Goal: Navigation & Orientation: Find specific page/section

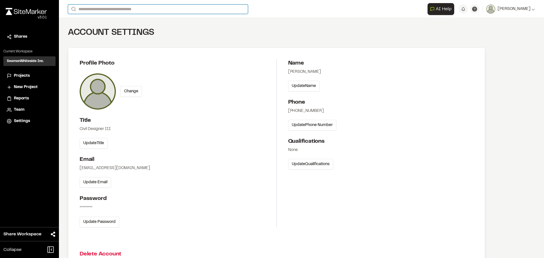
click at [101, 6] on input "Search" at bounding box center [158, 9] width 180 height 9
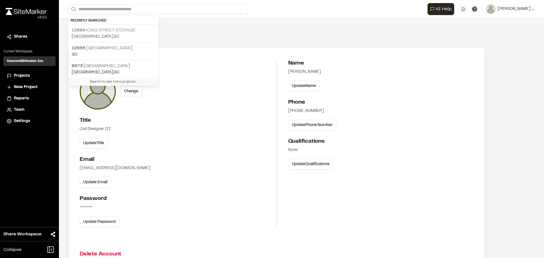
click at [93, 28] on p "[STREET_ADDRESS] Storage" at bounding box center [113, 30] width 83 height 7
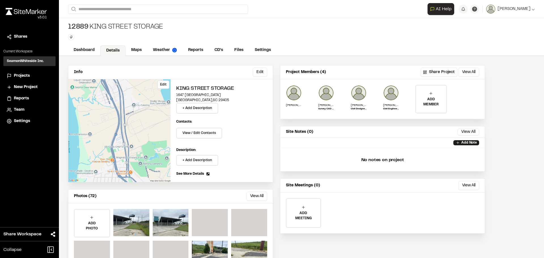
scroll to position [25, 0]
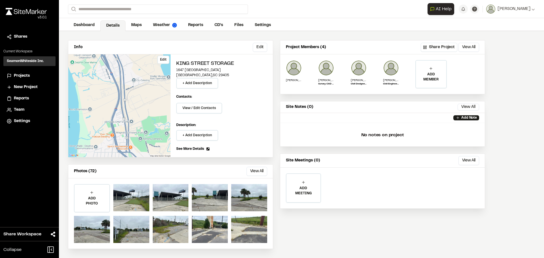
click at [132, 132] on div "Edit" at bounding box center [119, 105] width 102 height 103
click at [136, 24] on link "Maps" at bounding box center [137, 25] width 22 height 11
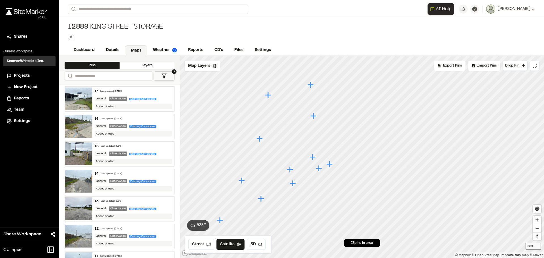
click at [314, 116] on icon "Map marker" at bounding box center [313, 116] width 6 height 6
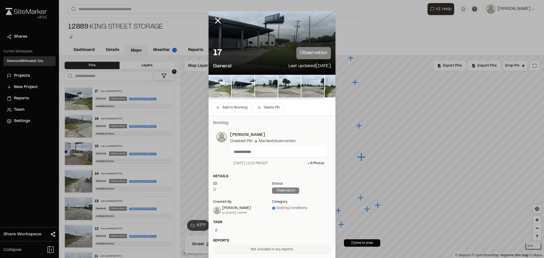
click at [225, 89] on img at bounding box center [220, 86] width 23 height 23
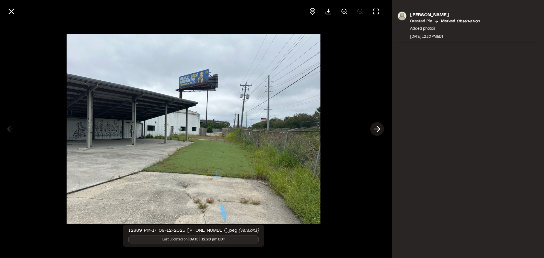
click at [375, 130] on icon at bounding box center [377, 129] width 9 height 10
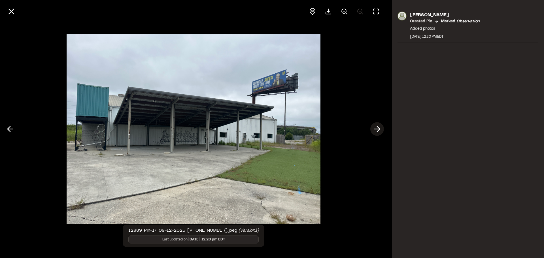
click at [375, 130] on icon at bounding box center [377, 129] width 9 height 10
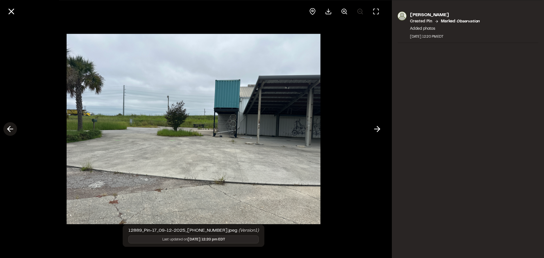
click at [9, 128] on polyline at bounding box center [9, 128] width 3 height 5
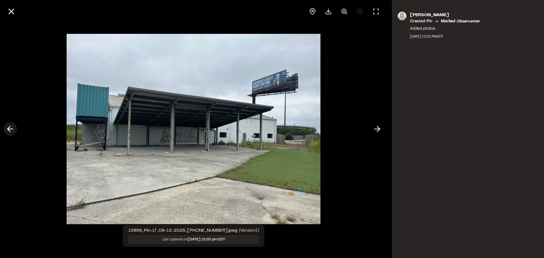
click at [9, 128] on polyline at bounding box center [9, 128] width 3 height 5
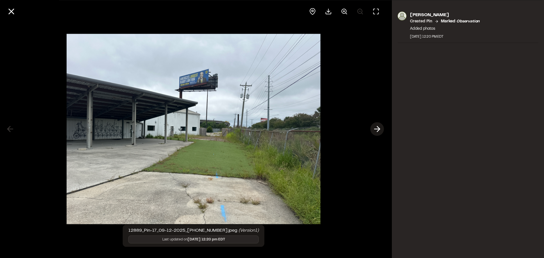
click at [383, 130] on button at bounding box center [377, 129] width 14 height 14
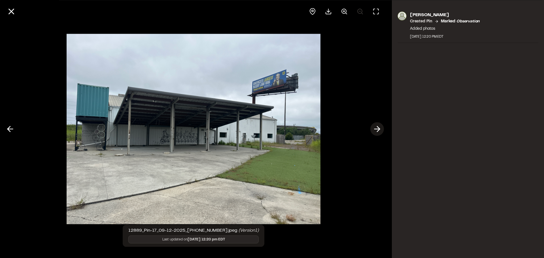
click at [380, 132] on icon at bounding box center [377, 129] width 9 height 10
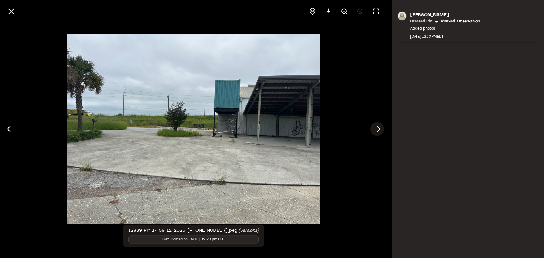
click at [380, 132] on icon at bounding box center [377, 129] width 9 height 10
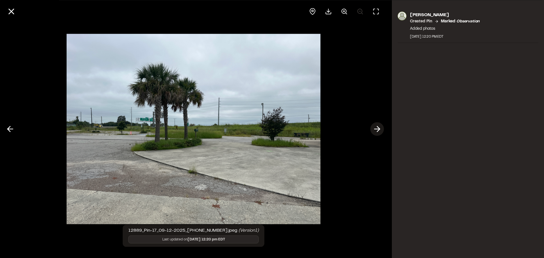
click at [380, 132] on icon at bounding box center [377, 129] width 9 height 10
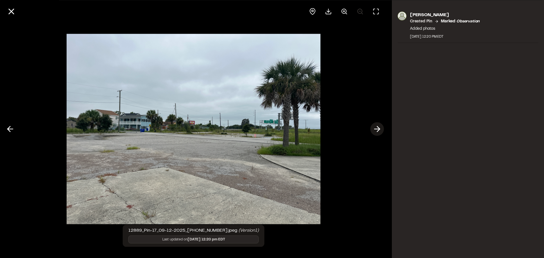
click at [380, 132] on icon at bounding box center [377, 129] width 9 height 10
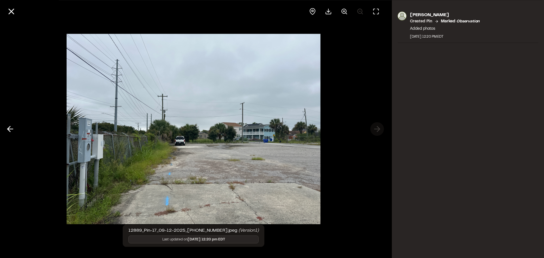
click at [380, 132] on div at bounding box center [193, 129] width 387 height 258
click at [13, 129] on line at bounding box center [10, 129] width 5 height 0
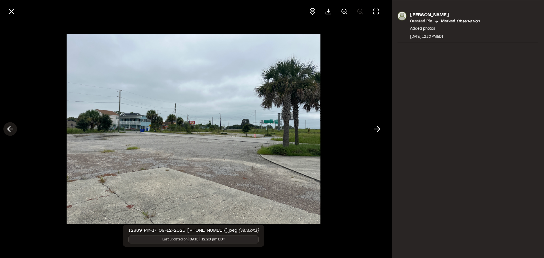
click at [13, 129] on line at bounding box center [10, 129] width 5 height 0
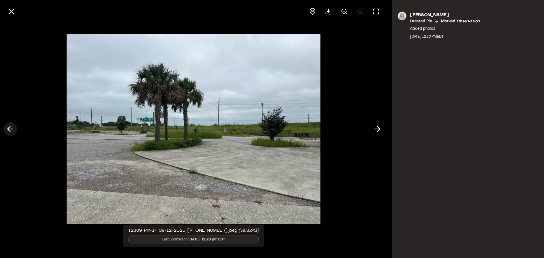
click at [13, 129] on line at bounding box center [10, 129] width 5 height 0
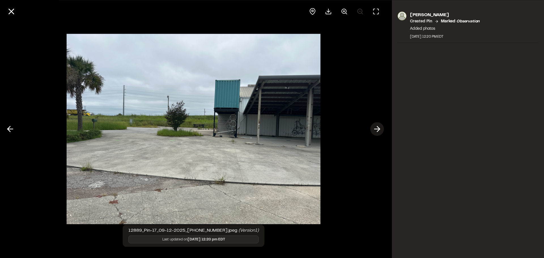
click at [378, 129] on icon at bounding box center [377, 129] width 9 height 10
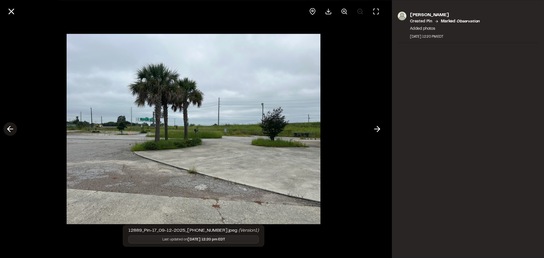
click at [10, 128] on icon at bounding box center [10, 129] width 9 height 10
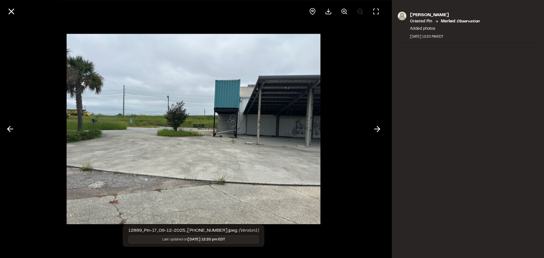
click at [261, 135] on img at bounding box center [194, 129] width 254 height 202
click at [375, 125] on icon at bounding box center [377, 129] width 9 height 10
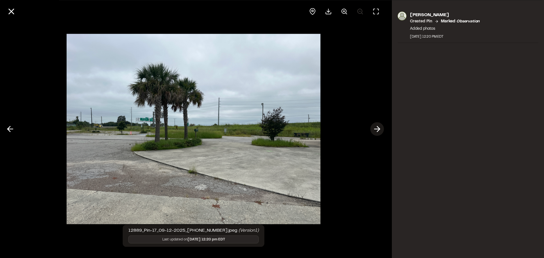
click at [376, 126] on icon at bounding box center [377, 129] width 9 height 10
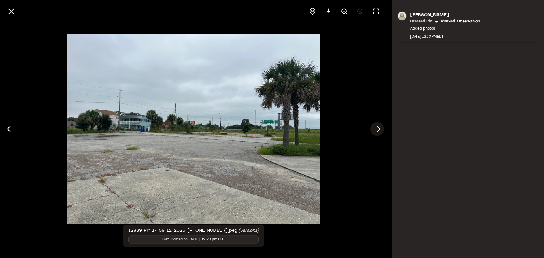
click at [381, 129] on icon at bounding box center [377, 129] width 9 height 10
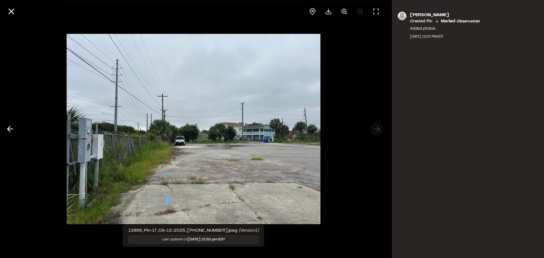
click at [381, 129] on div at bounding box center [193, 129] width 387 height 258
click at [8, 11] on icon at bounding box center [12, 12] width 10 height 10
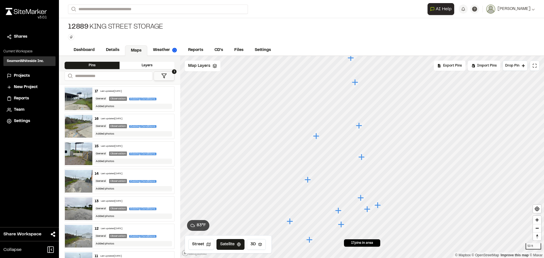
click at [339, 213] on icon "Map marker" at bounding box center [338, 210] width 6 height 6
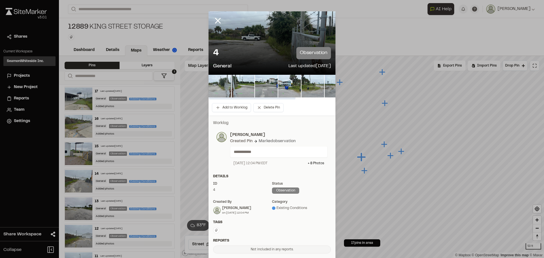
click at [215, 84] on img at bounding box center [220, 86] width 23 height 23
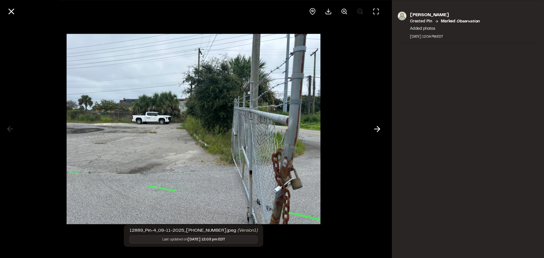
click at [439, 129] on div "[PERSON_NAME] Created Pin Marked observation Added photos [DATE] 12:04 PM EDT" at bounding box center [468, 129] width 152 height 258
click at [14, 15] on icon at bounding box center [12, 12] width 10 height 10
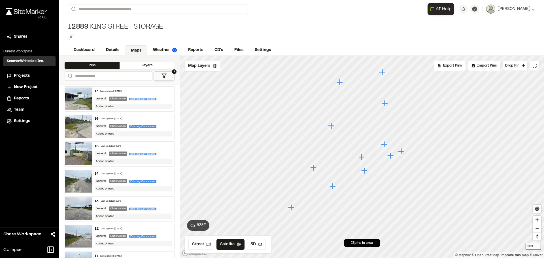
click at [330, 125] on icon "Map marker" at bounding box center [331, 126] width 6 height 6
click at [418, 135] on icon "Map marker" at bounding box center [415, 134] width 7 height 7
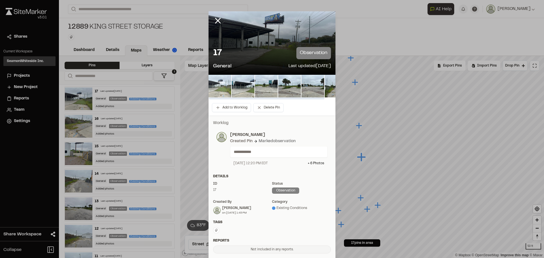
click at [217, 88] on img at bounding box center [220, 86] width 23 height 23
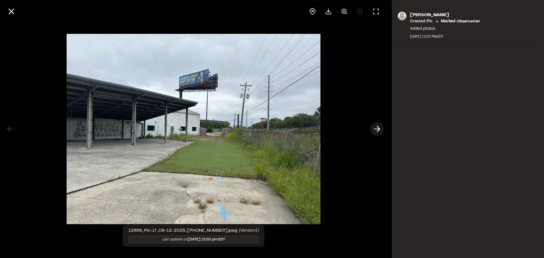
click at [374, 128] on icon at bounding box center [377, 129] width 9 height 10
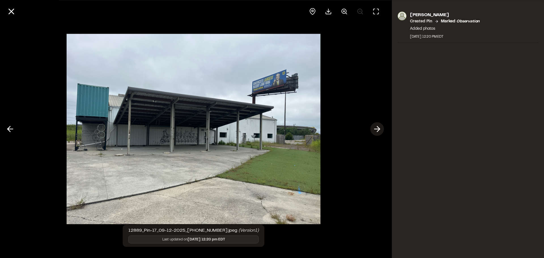
click at [374, 128] on icon at bounding box center [377, 129] width 9 height 10
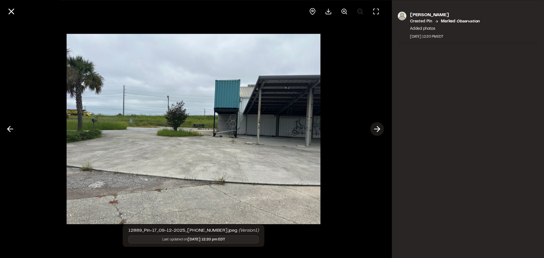
click at [374, 128] on icon at bounding box center [377, 129] width 9 height 10
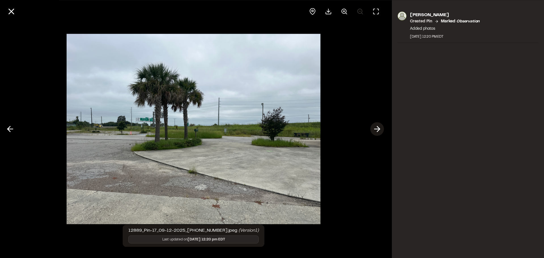
click at [374, 128] on icon at bounding box center [377, 129] width 9 height 10
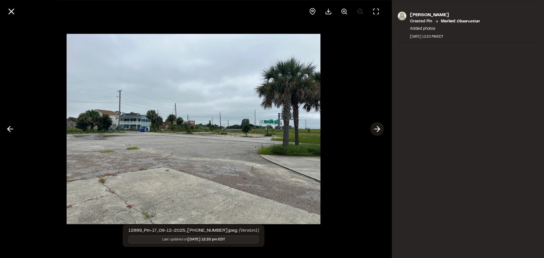
click at [374, 128] on icon at bounding box center [377, 129] width 9 height 10
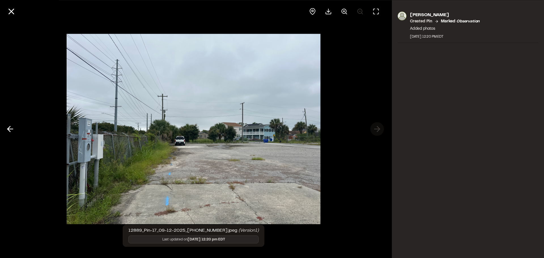
click at [374, 128] on div at bounding box center [193, 129] width 387 height 258
click at [378, 132] on div at bounding box center [193, 129] width 387 height 258
click at [11, 128] on icon at bounding box center [10, 129] width 9 height 10
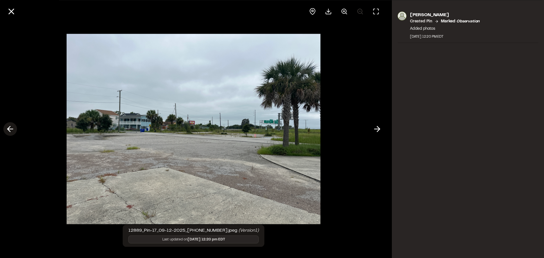
click at [11, 128] on icon at bounding box center [10, 129] width 9 height 10
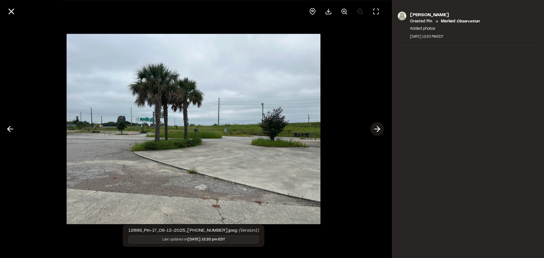
click at [376, 126] on icon at bounding box center [377, 129] width 9 height 10
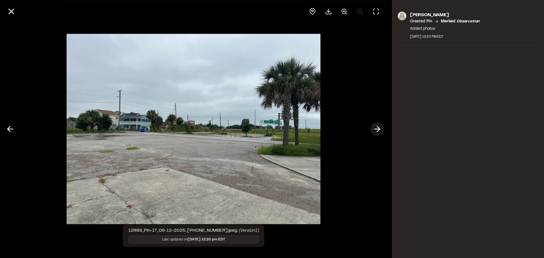
click at [377, 124] on icon at bounding box center [377, 129] width 9 height 10
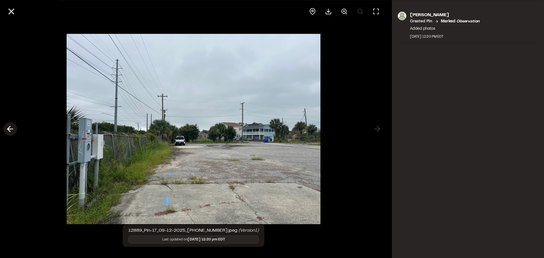
click at [10, 133] on icon at bounding box center [10, 129] width 9 height 10
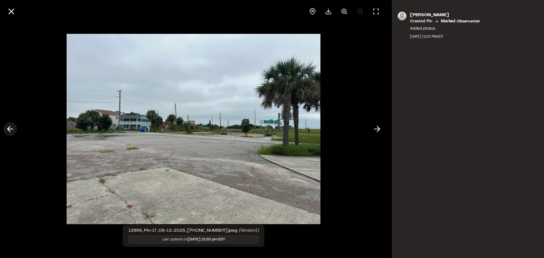
click at [10, 133] on icon at bounding box center [10, 129] width 9 height 10
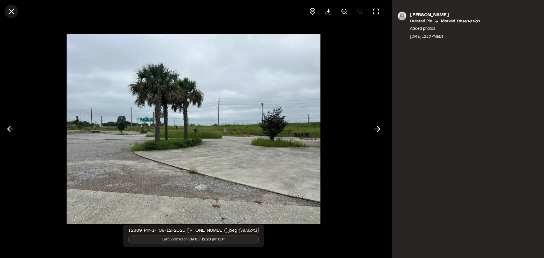
click at [16, 13] on button at bounding box center [12, 12] width 14 height 14
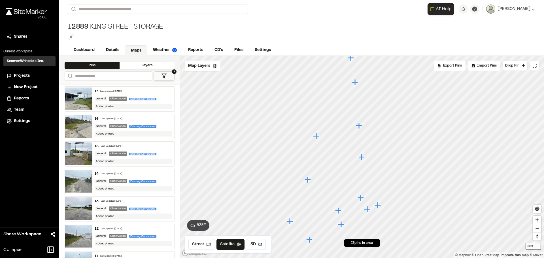
click at [316, 137] on icon "Map marker" at bounding box center [316, 136] width 6 height 6
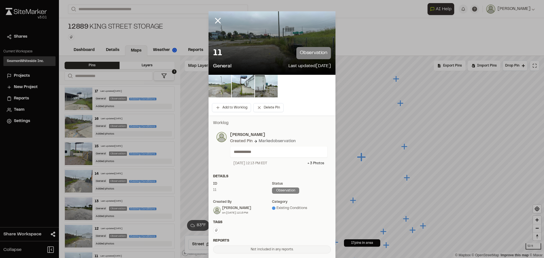
click at [223, 88] on img at bounding box center [220, 86] width 23 height 23
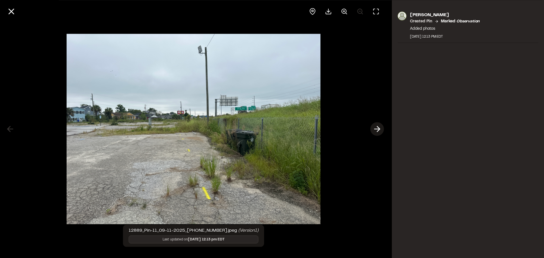
click at [376, 134] on icon at bounding box center [377, 129] width 9 height 10
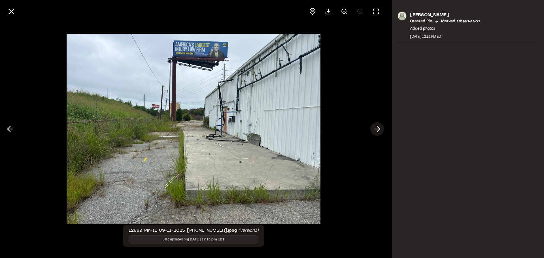
click at [376, 133] on icon at bounding box center [377, 129] width 9 height 10
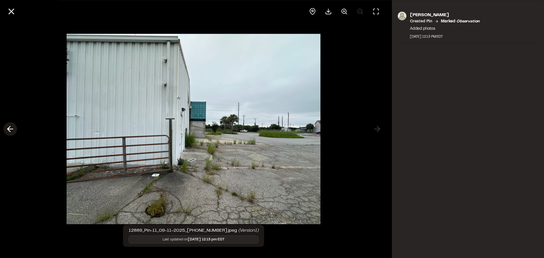
click at [8, 132] on icon at bounding box center [10, 129] width 9 height 10
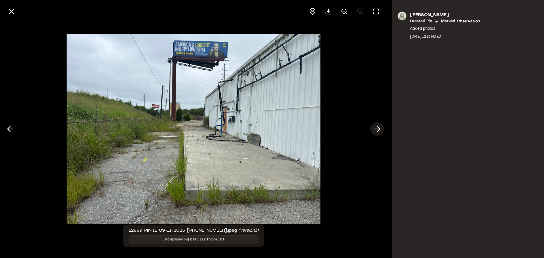
click at [380, 129] on polyline at bounding box center [378, 128] width 3 height 5
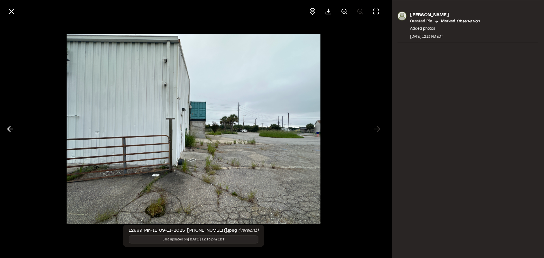
click at [324, 142] on div at bounding box center [193, 129] width 387 height 258
click at [11, 124] on button at bounding box center [10, 129] width 14 height 14
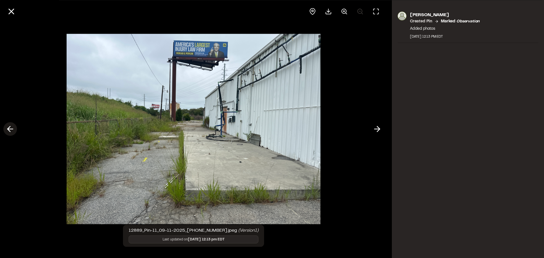
click at [11, 124] on button at bounding box center [10, 129] width 14 height 14
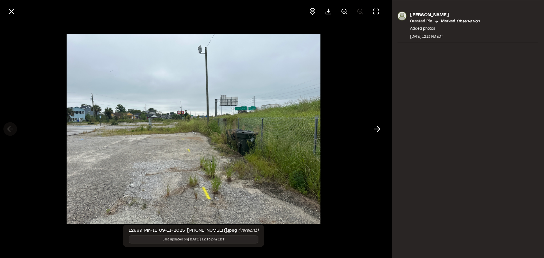
click at [11, 124] on div at bounding box center [193, 129] width 387 height 258
drag, startPoint x: 374, startPoint y: 128, endPoint x: 209, endPoint y: 93, distance: 168.9
click at [374, 128] on icon at bounding box center [377, 129] width 9 height 10
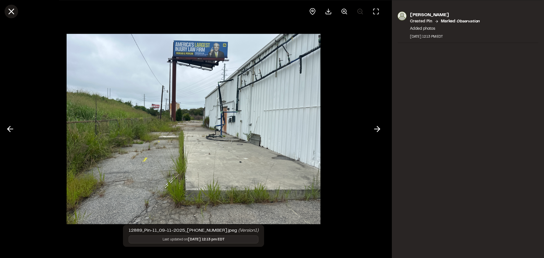
click at [13, 14] on line at bounding box center [11, 11] width 5 height 5
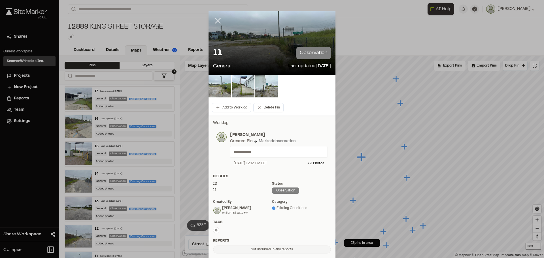
click at [216, 19] on line at bounding box center [218, 20] width 5 height 5
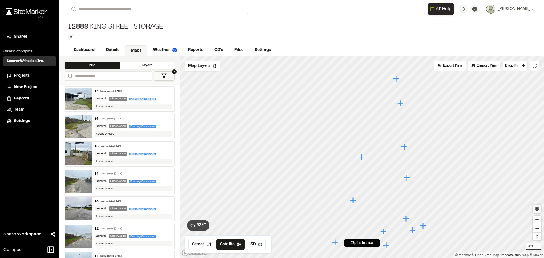
click at [406, 149] on icon "Map marker" at bounding box center [404, 146] width 7 height 7
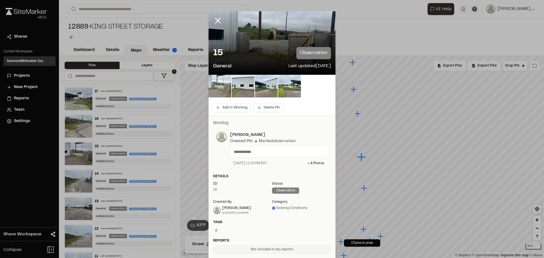
click at [218, 84] on img at bounding box center [220, 86] width 23 height 23
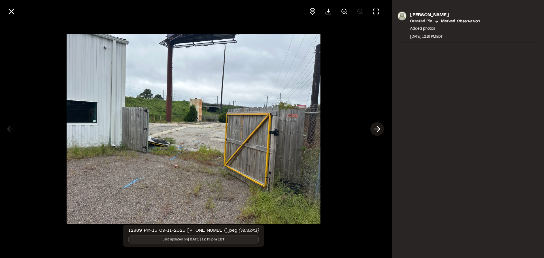
click at [377, 125] on icon at bounding box center [377, 129] width 9 height 10
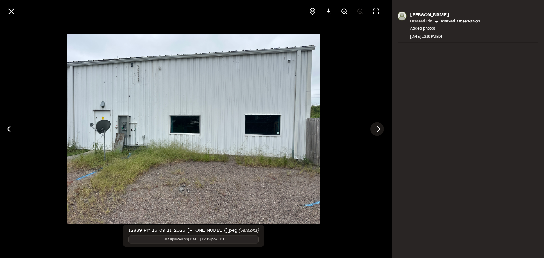
click at [380, 128] on icon at bounding box center [377, 129] width 9 height 10
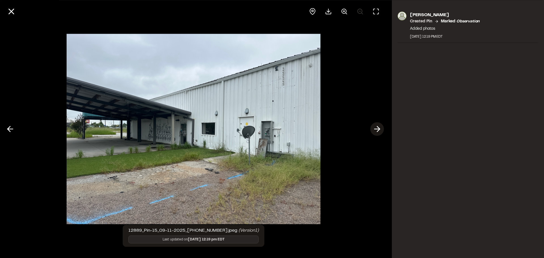
click at [380, 128] on icon at bounding box center [377, 129] width 9 height 10
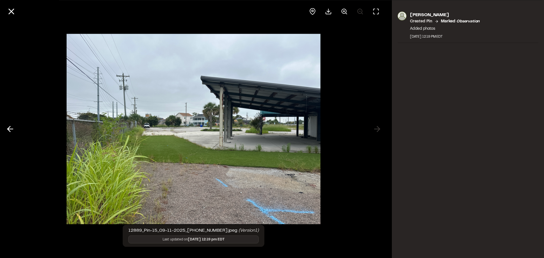
click at [376, 128] on div at bounding box center [193, 129] width 387 height 258
click at [7, 128] on icon at bounding box center [10, 129] width 9 height 10
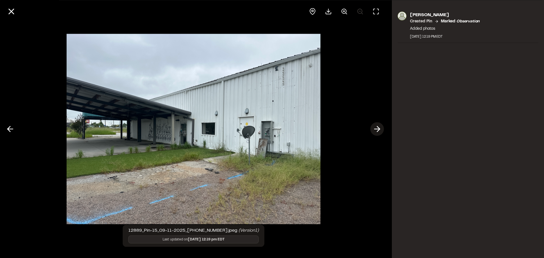
click at [381, 128] on icon at bounding box center [377, 129] width 9 height 10
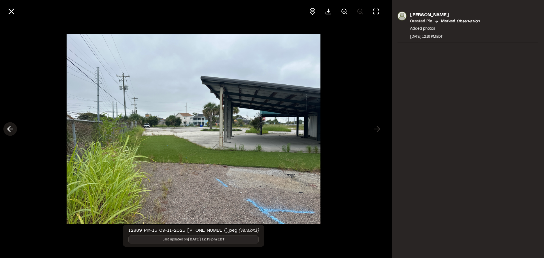
click at [8, 128] on polyline at bounding box center [9, 128] width 3 height 5
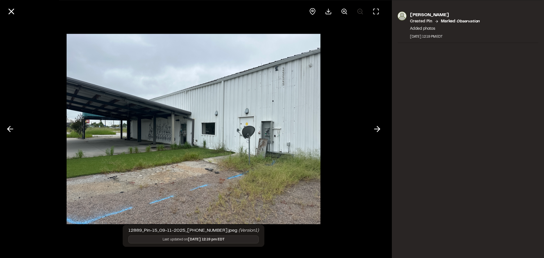
click at [344, 163] on div at bounding box center [193, 129] width 387 height 258
click at [319, 164] on img at bounding box center [194, 129] width 254 height 202
click at [375, 130] on icon at bounding box center [377, 129] width 9 height 10
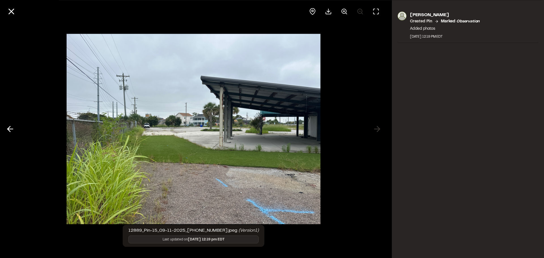
drag, startPoint x: 375, startPoint y: 130, endPoint x: 68, endPoint y: 43, distance: 319.1
click at [372, 127] on div at bounding box center [193, 129] width 387 height 258
click at [12, 12] on icon at bounding box center [12, 12] width 10 height 10
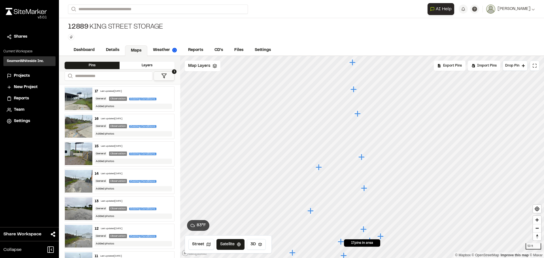
click at [359, 114] on icon "Map marker" at bounding box center [358, 114] width 6 height 6
click at [323, 212] on icon "Map marker" at bounding box center [323, 210] width 6 height 6
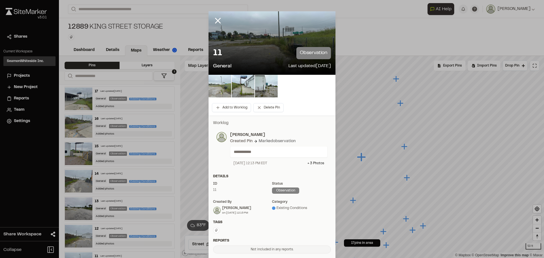
click at [216, 84] on img at bounding box center [220, 86] width 23 height 23
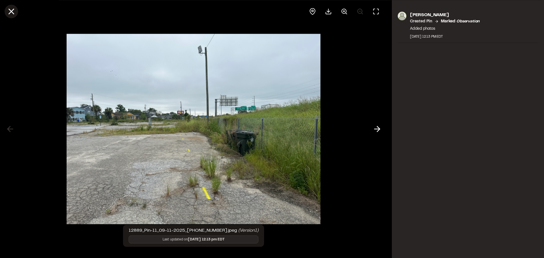
click at [12, 12] on line at bounding box center [11, 11] width 5 height 5
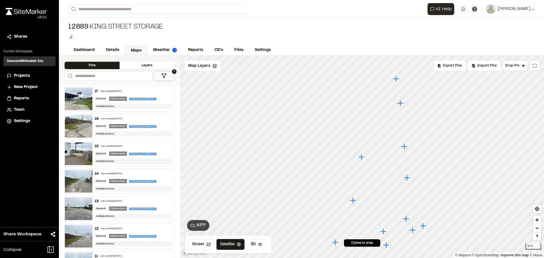
click at [407, 147] on icon "Map marker" at bounding box center [404, 146] width 6 height 6
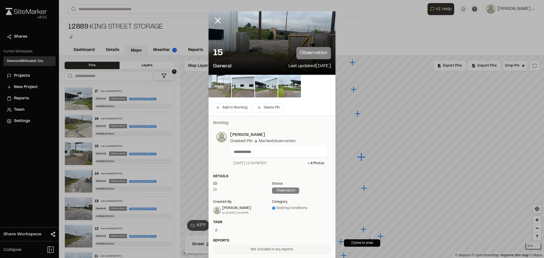
click at [221, 84] on img at bounding box center [220, 86] width 23 height 23
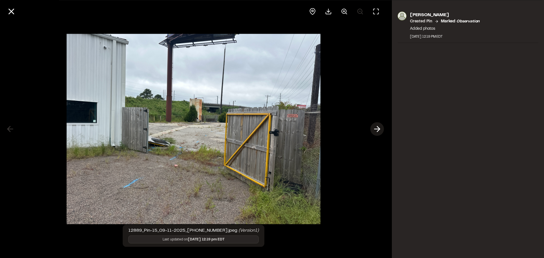
click at [377, 128] on icon at bounding box center [377, 129] width 9 height 10
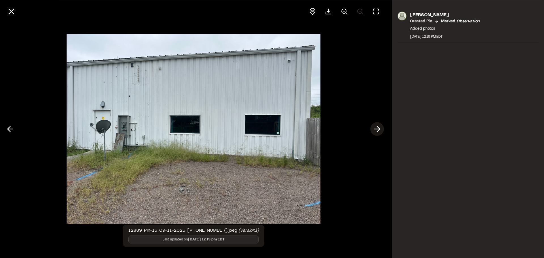
click at [377, 128] on icon at bounding box center [377, 129] width 9 height 10
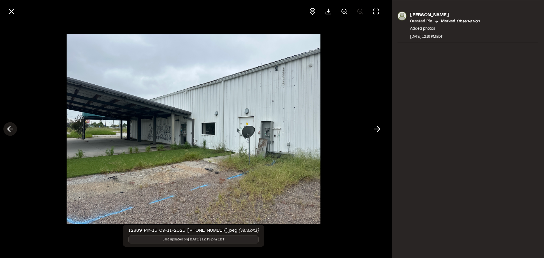
click at [14, 132] on icon at bounding box center [10, 129] width 9 height 10
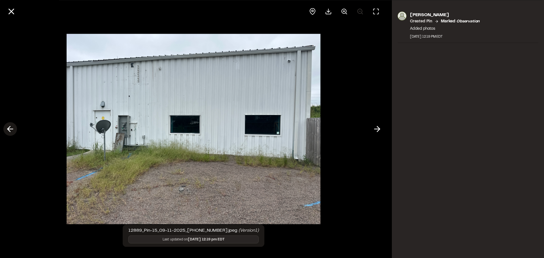
click at [14, 132] on icon at bounding box center [10, 129] width 9 height 10
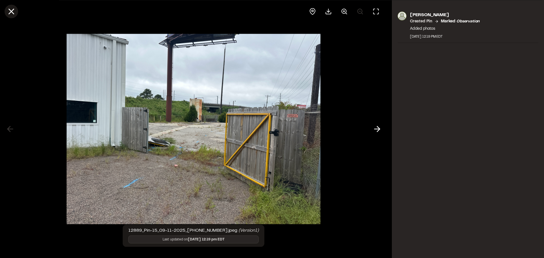
click at [14, 11] on icon at bounding box center [12, 12] width 10 height 10
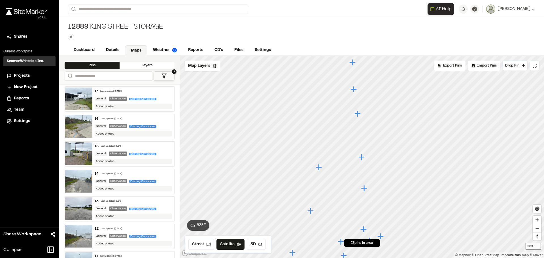
click at [359, 115] on icon "Map marker" at bounding box center [358, 114] width 6 height 6
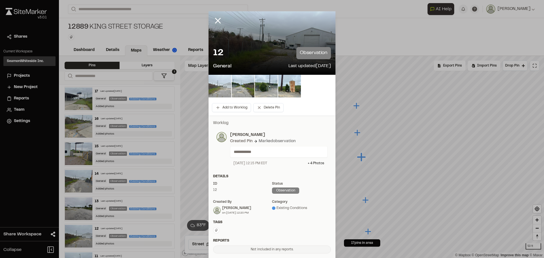
click at [211, 86] on img at bounding box center [220, 86] width 23 height 23
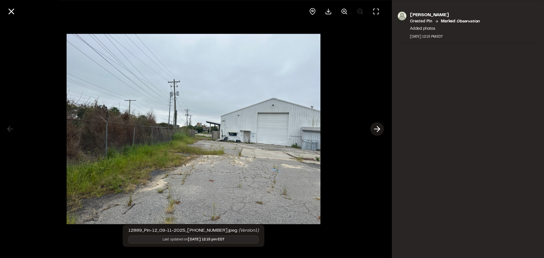
click at [378, 130] on icon at bounding box center [377, 129] width 9 height 10
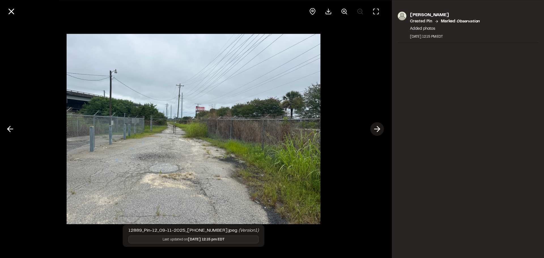
click at [381, 130] on icon at bounding box center [377, 129] width 9 height 10
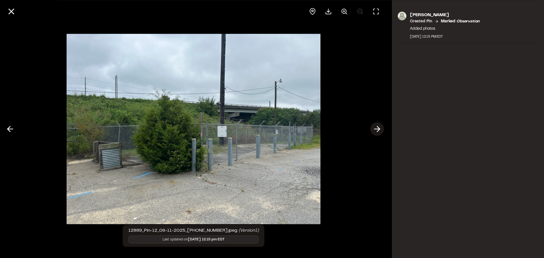
click at [381, 130] on icon at bounding box center [377, 129] width 9 height 10
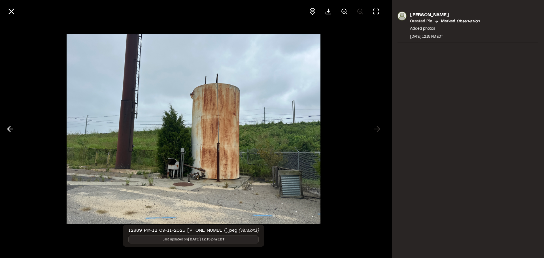
drag, startPoint x: 334, startPoint y: 96, endPoint x: 331, endPoint y: 91, distance: 5.3
click at [334, 97] on div at bounding box center [193, 129] width 387 height 258
click at [12, 12] on line at bounding box center [11, 11] width 5 height 5
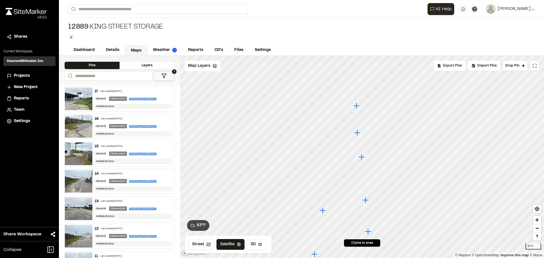
click at [357, 134] on icon "Map marker" at bounding box center [357, 133] width 6 height 6
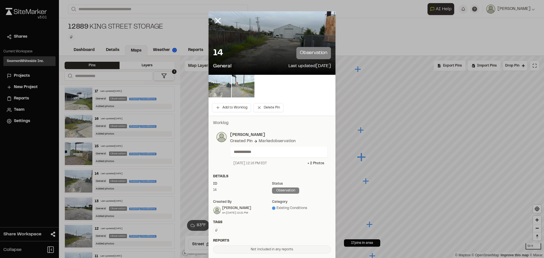
click at [236, 88] on img at bounding box center [243, 86] width 23 height 23
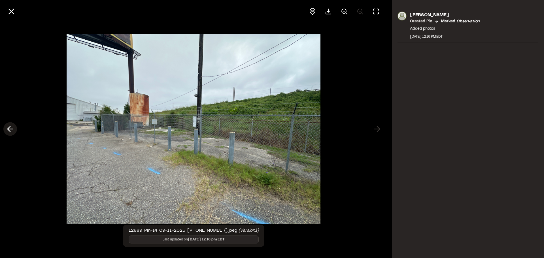
click at [12, 128] on icon at bounding box center [10, 129] width 9 height 10
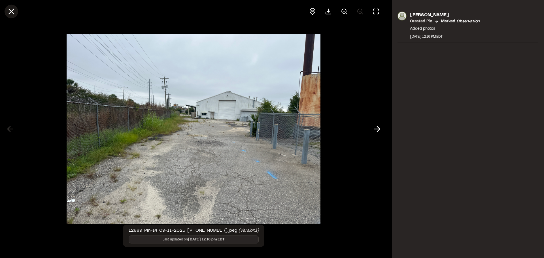
click at [7, 11] on icon at bounding box center [12, 12] width 10 height 10
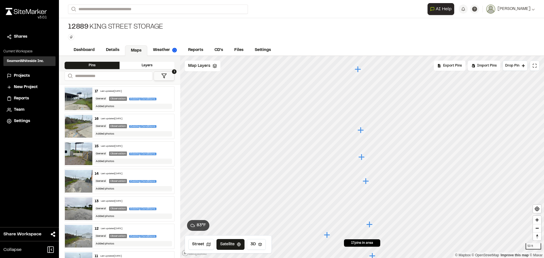
click at [360, 133] on icon "Map marker" at bounding box center [361, 130] width 7 height 7
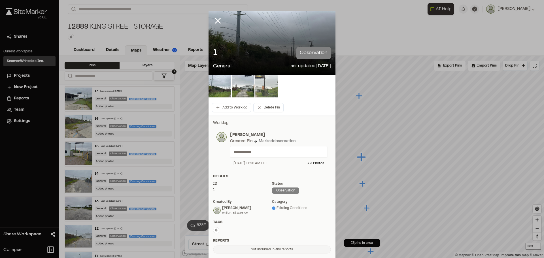
click at [268, 93] on img at bounding box center [266, 86] width 23 height 23
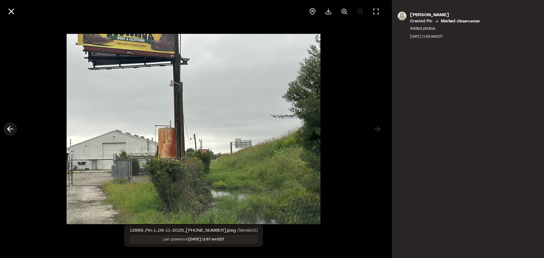
click at [13, 130] on icon at bounding box center [10, 129] width 9 height 10
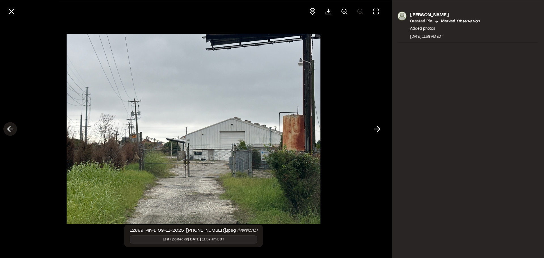
click at [13, 130] on icon at bounding box center [10, 129] width 9 height 10
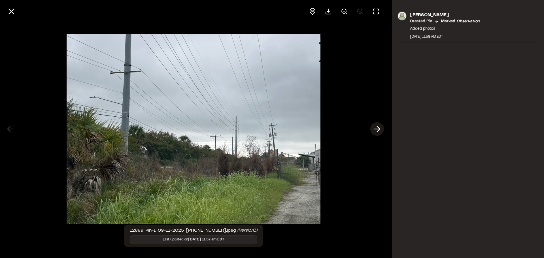
click at [377, 129] on icon at bounding box center [377, 129] width 9 height 10
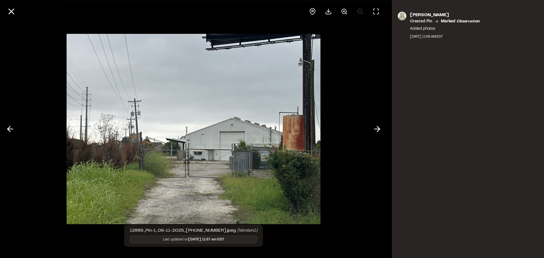
drag, startPoint x: 13, startPoint y: 11, endPoint x: 22, endPoint y: 12, distance: 8.9
click at [13, 11] on icon at bounding box center [12, 12] width 10 height 10
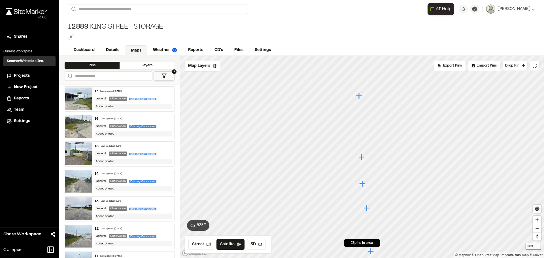
click at [359, 96] on icon "Map marker" at bounding box center [359, 96] width 6 height 6
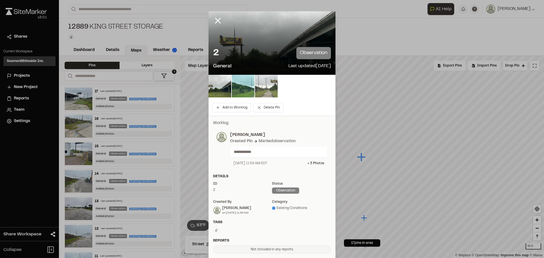
click at [270, 91] on img at bounding box center [266, 86] width 23 height 23
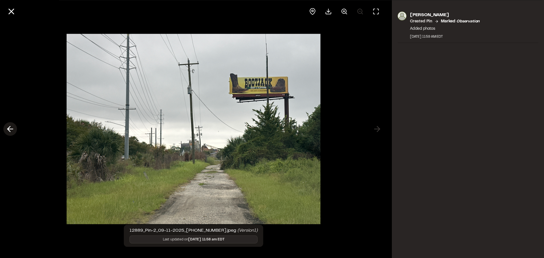
click at [12, 130] on icon at bounding box center [10, 129] width 9 height 10
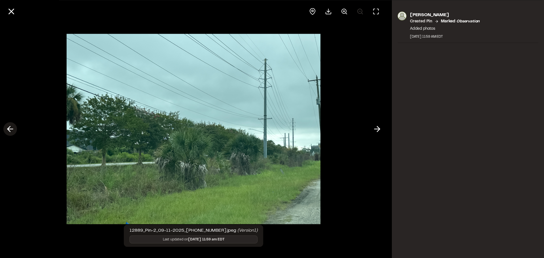
click at [12, 130] on icon at bounding box center [10, 129] width 9 height 10
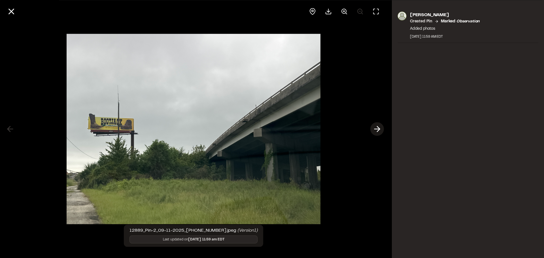
click at [375, 126] on icon at bounding box center [377, 129] width 9 height 10
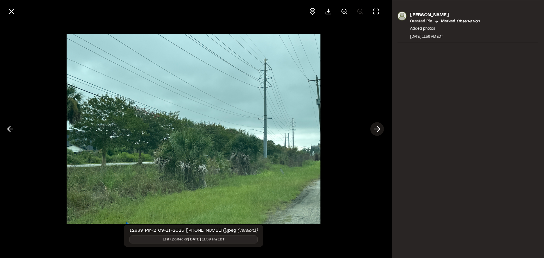
click at [376, 126] on icon at bounding box center [377, 129] width 9 height 10
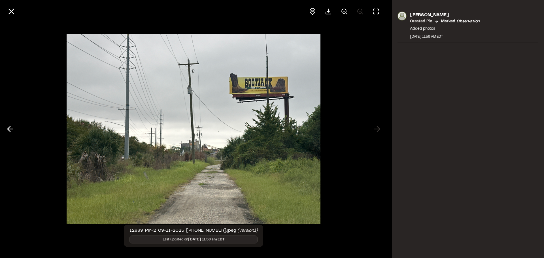
click at [392, 141] on div "[PERSON_NAME] Created Pin Marked observation Added photos [DATE] 11:59 AM EDT" at bounding box center [468, 129] width 152 height 258
click at [383, 144] on div at bounding box center [193, 129] width 387 height 258
click at [12, 13] on icon at bounding box center [12, 12] width 10 height 10
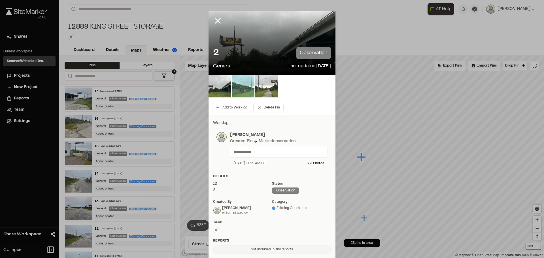
click at [247, 86] on img at bounding box center [243, 86] width 23 height 23
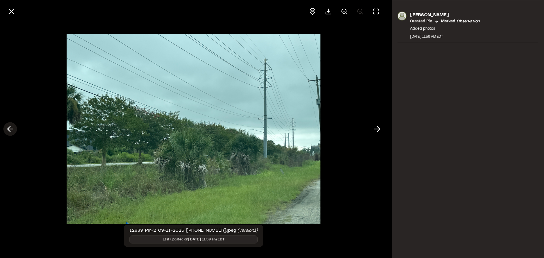
click at [12, 129] on line at bounding box center [10, 129] width 5 height 0
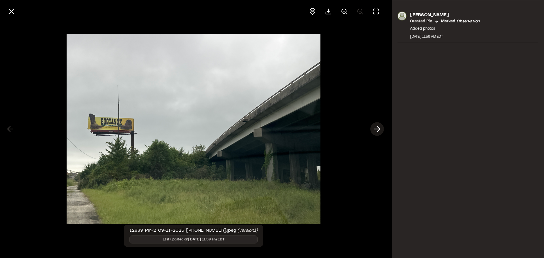
click at [380, 126] on icon at bounding box center [377, 129] width 9 height 10
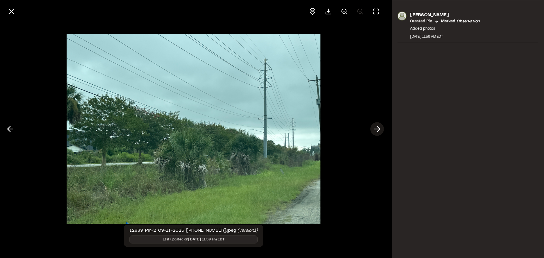
click at [380, 126] on icon at bounding box center [377, 129] width 9 height 10
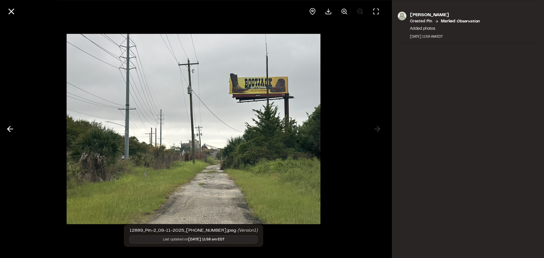
click at [346, 109] on div at bounding box center [193, 129] width 387 height 258
click at [9, 10] on icon at bounding box center [12, 12] width 10 height 10
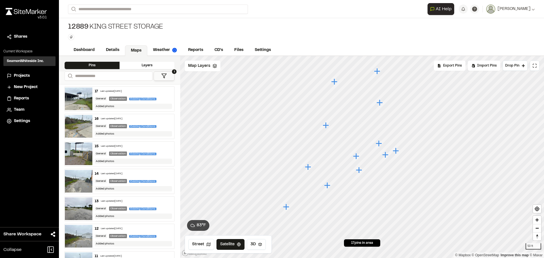
click at [287, 208] on icon "Map marker" at bounding box center [286, 207] width 7 height 7
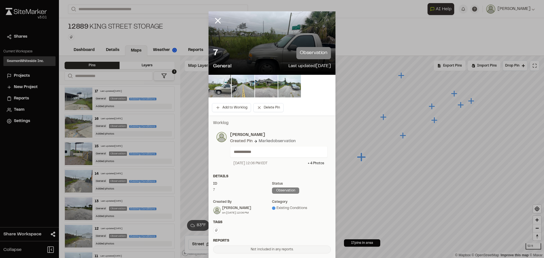
click at [283, 88] on img at bounding box center [289, 86] width 23 height 23
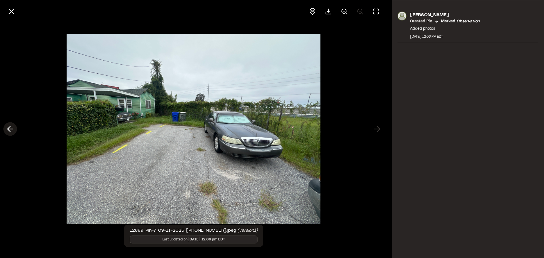
click at [11, 130] on icon at bounding box center [10, 129] width 9 height 10
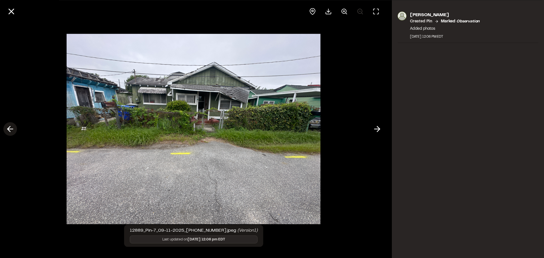
click at [11, 129] on line at bounding box center [10, 129] width 5 height 0
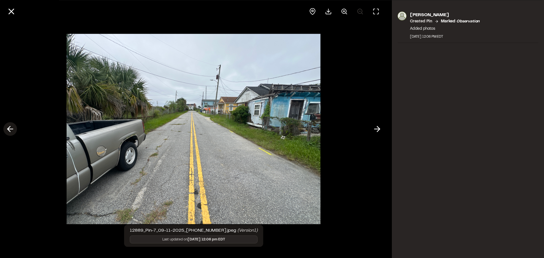
click at [11, 129] on line at bounding box center [10, 129] width 5 height 0
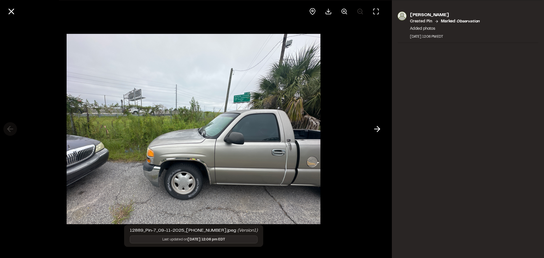
click at [11, 129] on div at bounding box center [193, 129] width 387 height 258
click at [375, 130] on icon at bounding box center [377, 129] width 9 height 10
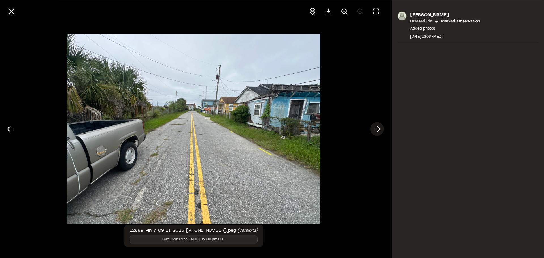
click at [375, 130] on icon at bounding box center [377, 129] width 9 height 10
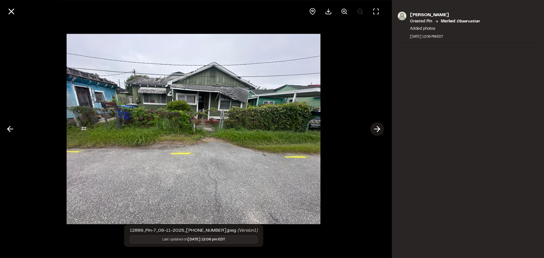
click at [375, 130] on icon at bounding box center [377, 129] width 9 height 10
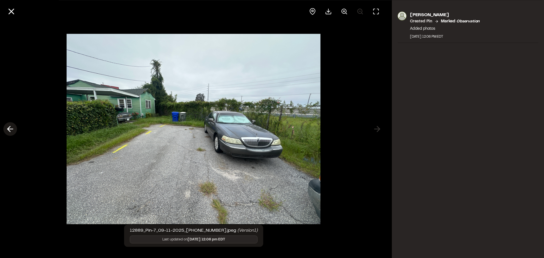
click at [13, 129] on icon at bounding box center [10, 129] width 9 height 10
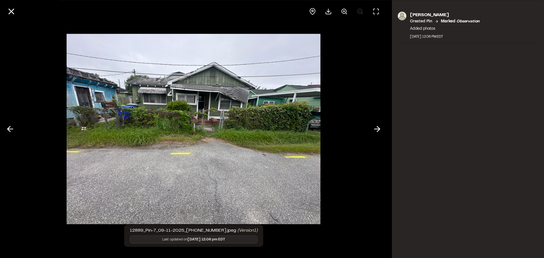
click at [358, 181] on div at bounding box center [193, 129] width 387 height 258
click at [9, 14] on icon at bounding box center [12, 12] width 10 height 10
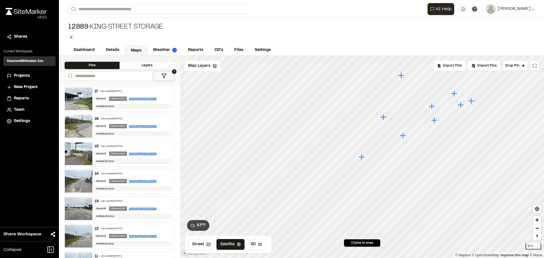
click at [404, 137] on icon "Map marker" at bounding box center [403, 135] width 6 height 6
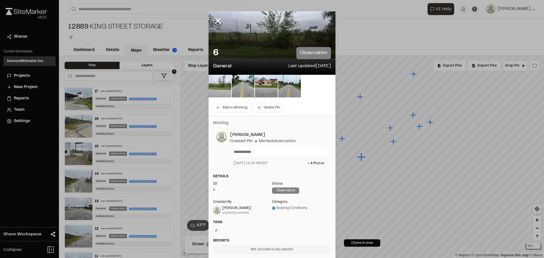
click at [226, 85] on img at bounding box center [220, 86] width 23 height 23
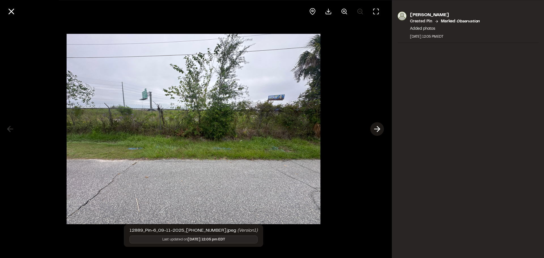
click at [376, 129] on icon at bounding box center [377, 129] width 9 height 10
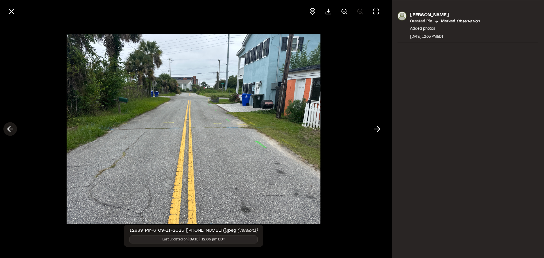
click at [6, 130] on icon at bounding box center [10, 129] width 9 height 10
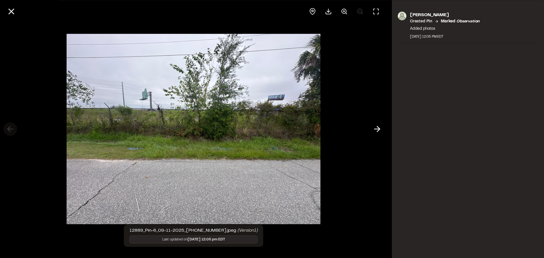
click at [6, 130] on div at bounding box center [193, 129] width 387 height 258
click at [377, 125] on icon at bounding box center [377, 129] width 9 height 10
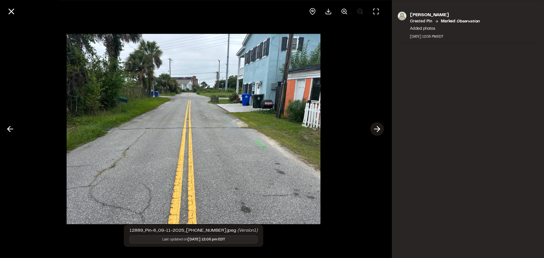
click at [379, 128] on polyline at bounding box center [378, 128] width 3 height 5
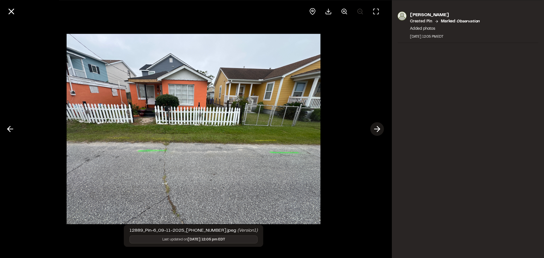
click at [379, 128] on polyline at bounding box center [378, 128] width 3 height 5
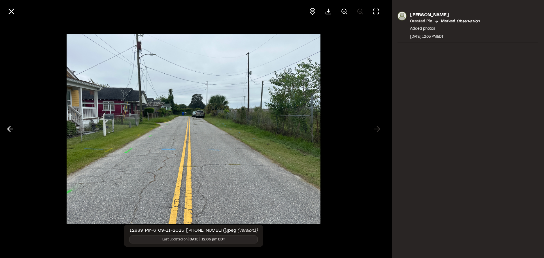
click at [347, 140] on div at bounding box center [193, 129] width 387 height 258
click at [15, 8] on icon at bounding box center [12, 12] width 10 height 10
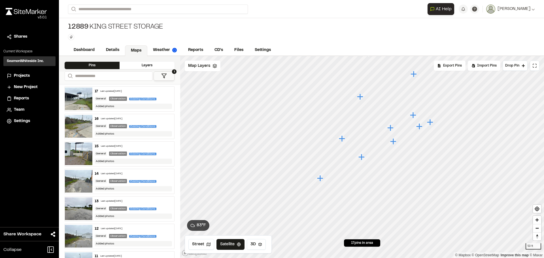
click at [364, 157] on icon "Map marker" at bounding box center [362, 157] width 6 height 6
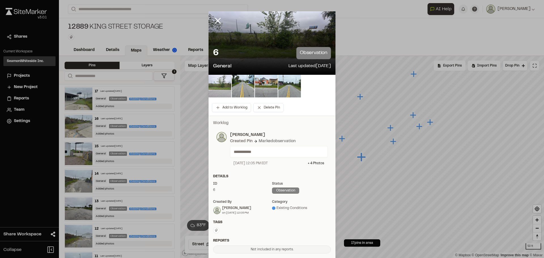
click at [213, 83] on img at bounding box center [220, 86] width 23 height 23
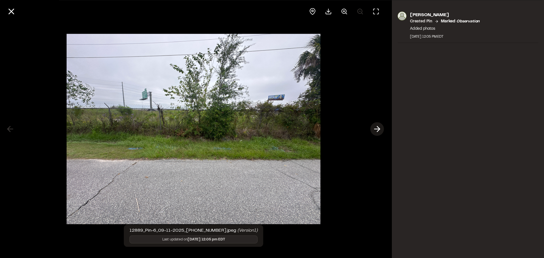
click at [381, 130] on icon at bounding box center [377, 129] width 9 height 10
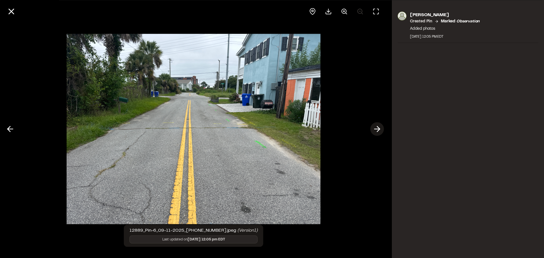
click at [378, 126] on icon at bounding box center [377, 129] width 9 height 10
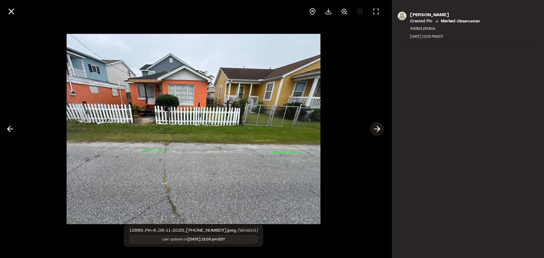
click at [377, 124] on button at bounding box center [377, 129] width 14 height 14
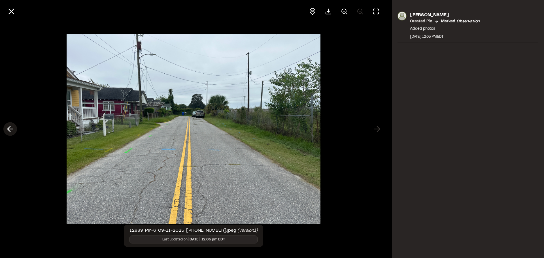
click at [9, 129] on line at bounding box center [10, 129] width 5 height 0
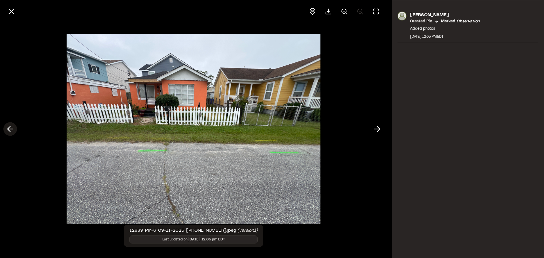
click at [9, 129] on line at bounding box center [10, 129] width 5 height 0
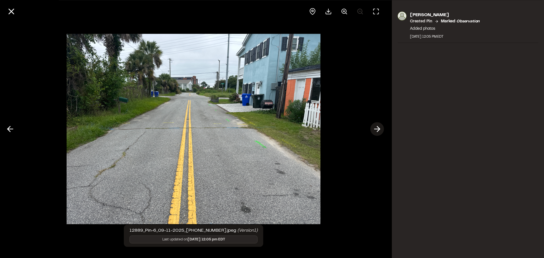
click at [384, 128] on button at bounding box center [377, 129] width 14 height 14
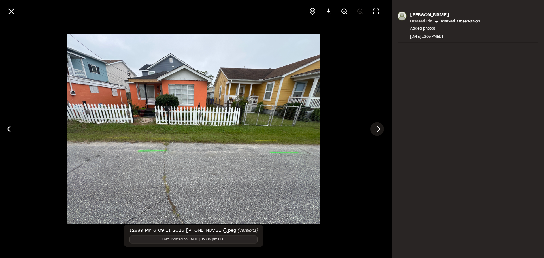
click at [384, 128] on button at bounding box center [377, 129] width 14 height 14
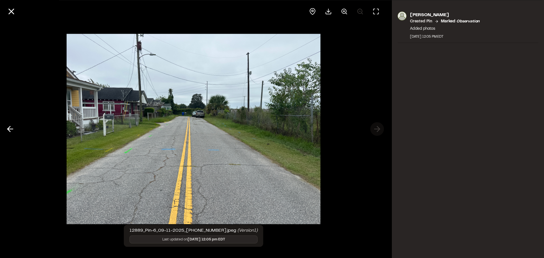
click at [384, 128] on div at bounding box center [193, 129] width 387 height 258
click at [371, 160] on div at bounding box center [193, 129] width 387 height 258
click at [5, 10] on button at bounding box center [12, 12] width 14 height 14
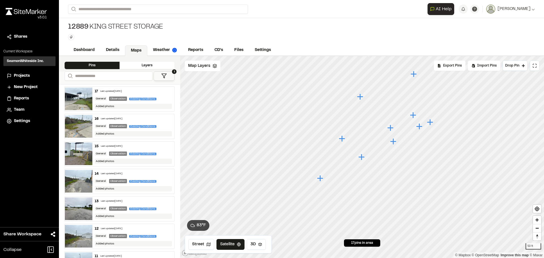
click at [394, 142] on icon "Map marker" at bounding box center [393, 141] width 6 height 6
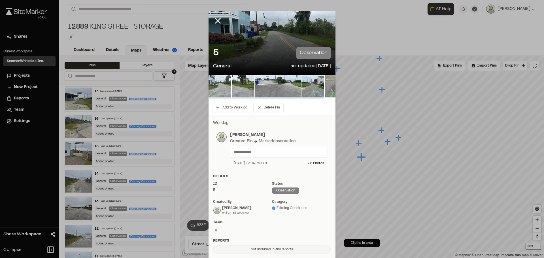
click at [218, 87] on img at bounding box center [220, 86] width 23 height 23
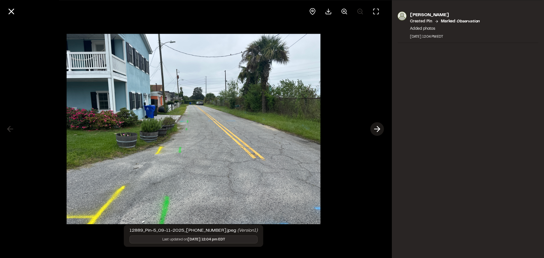
click at [378, 129] on icon at bounding box center [377, 129] width 9 height 10
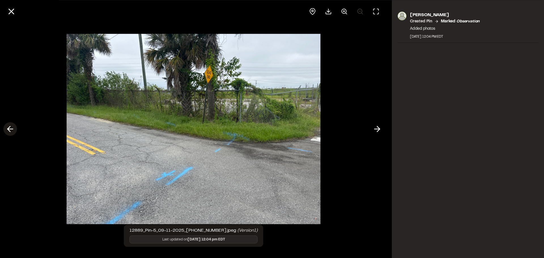
click at [4, 127] on button at bounding box center [10, 129] width 14 height 14
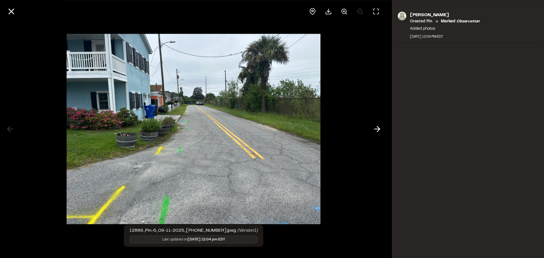
drag, startPoint x: 350, startPoint y: 145, endPoint x: 343, endPoint y: 141, distance: 7.9
click at [350, 145] on div at bounding box center [193, 129] width 387 height 258
click at [9, 13] on icon at bounding box center [12, 12] width 10 height 10
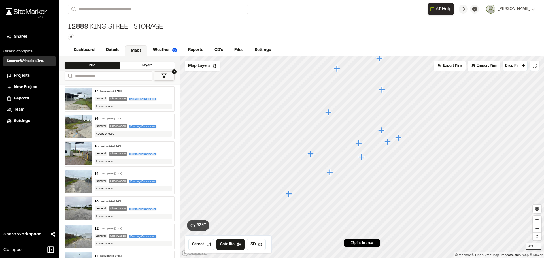
click at [362, 160] on icon "Map marker" at bounding box center [362, 157] width 6 height 6
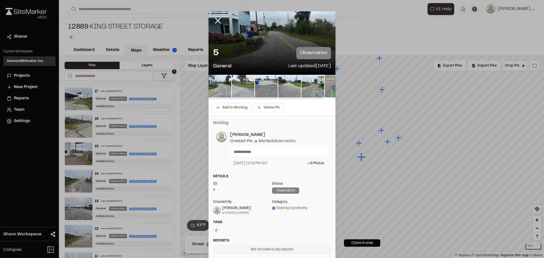
click at [232, 85] on img at bounding box center [243, 86] width 23 height 23
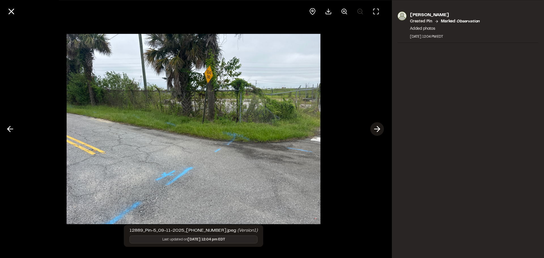
click at [378, 130] on polyline at bounding box center [378, 128] width 3 height 5
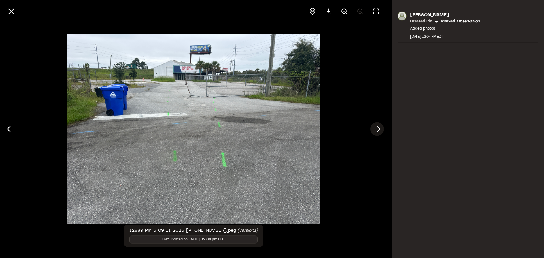
click at [378, 130] on polyline at bounding box center [378, 128] width 3 height 5
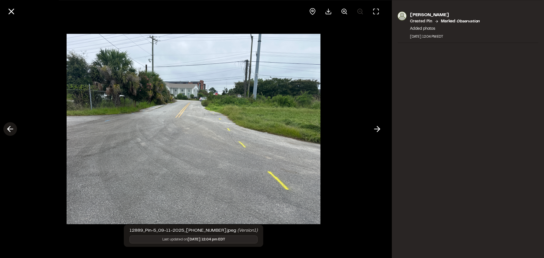
click at [7, 132] on icon at bounding box center [10, 129] width 9 height 10
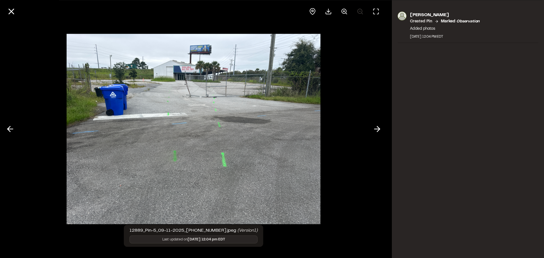
click at [240, 165] on img at bounding box center [194, 129] width 254 height 202
click at [339, 204] on div at bounding box center [193, 129] width 387 height 258
click at [7, 11] on icon at bounding box center [12, 12] width 10 height 10
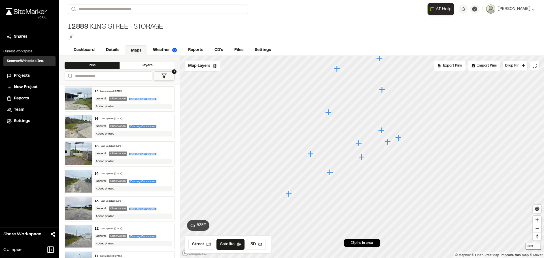
click at [387, 145] on icon "Map marker" at bounding box center [388, 142] width 6 height 6
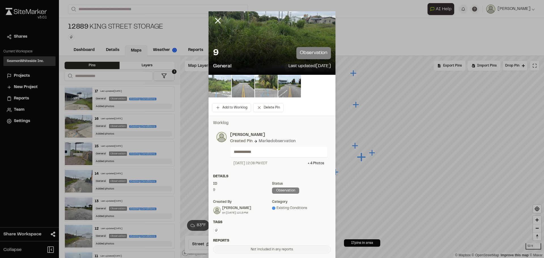
click at [223, 84] on img at bounding box center [220, 86] width 23 height 23
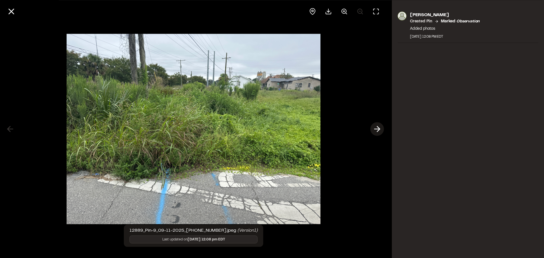
click at [383, 133] on button at bounding box center [377, 129] width 14 height 14
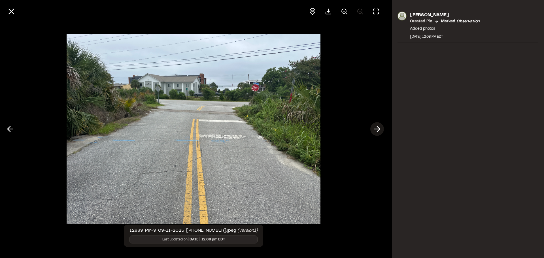
click at [379, 126] on icon at bounding box center [377, 129] width 9 height 10
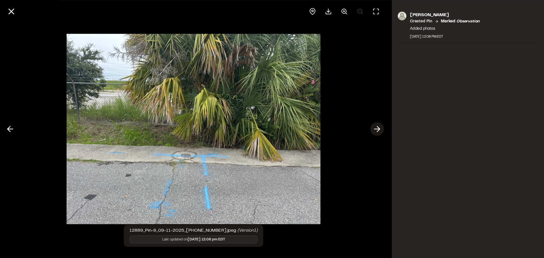
click at [379, 126] on icon at bounding box center [377, 129] width 9 height 10
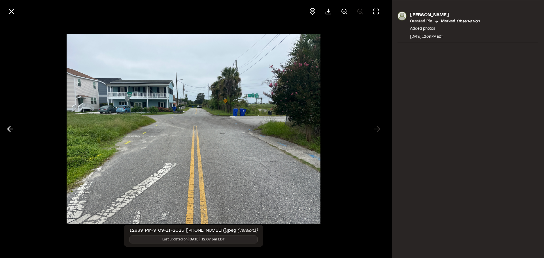
click at [380, 125] on div at bounding box center [193, 129] width 387 height 258
click at [376, 161] on div at bounding box center [193, 129] width 387 height 258
click at [10, 12] on icon at bounding box center [12, 12] width 10 height 10
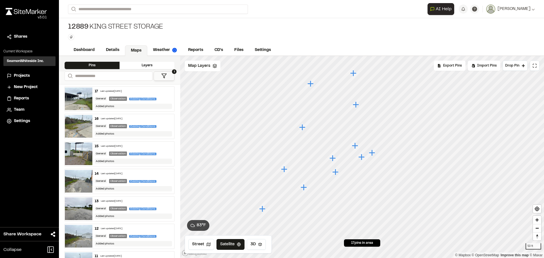
click at [371, 154] on icon "Map marker" at bounding box center [372, 153] width 6 height 6
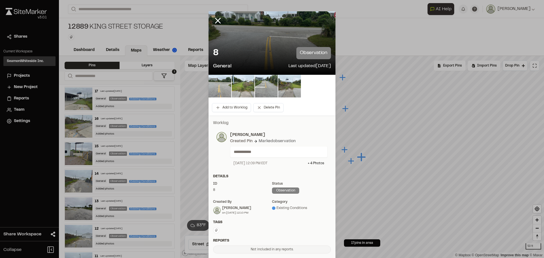
click at [221, 84] on img at bounding box center [220, 86] width 23 height 23
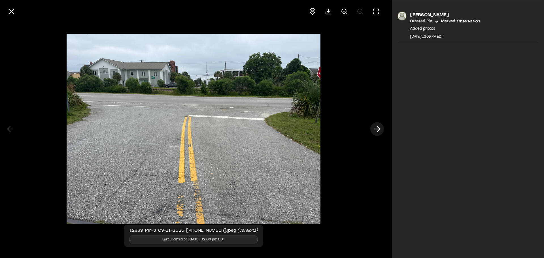
click at [378, 131] on polyline at bounding box center [378, 128] width 3 height 5
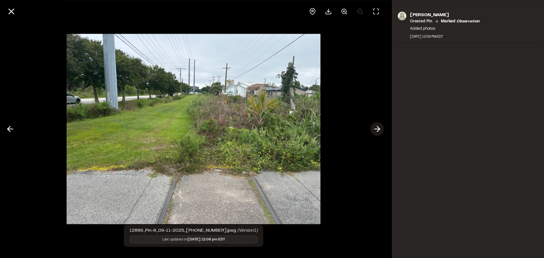
click at [378, 131] on polyline at bounding box center [378, 128] width 3 height 5
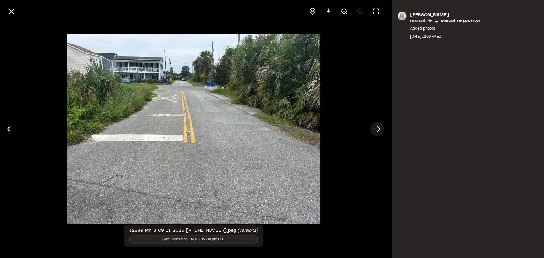
click at [378, 131] on polyline at bounding box center [378, 128] width 3 height 5
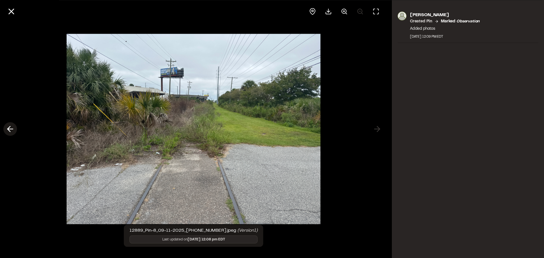
click at [12, 128] on icon at bounding box center [10, 129] width 9 height 10
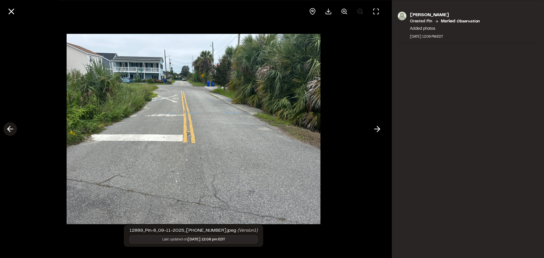
click at [12, 128] on icon at bounding box center [10, 129] width 9 height 10
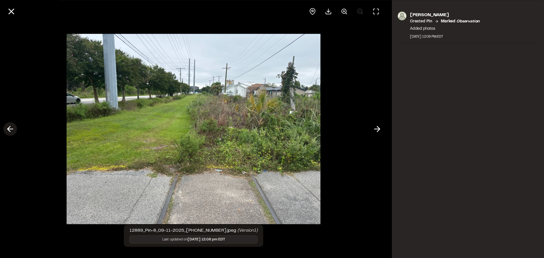
click at [13, 128] on icon at bounding box center [10, 129] width 9 height 10
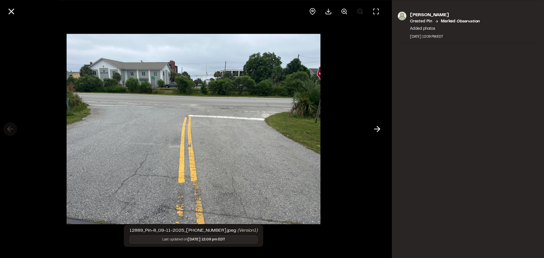
click at [13, 128] on div at bounding box center [193, 129] width 387 height 258
click at [8, 13] on icon at bounding box center [12, 12] width 10 height 10
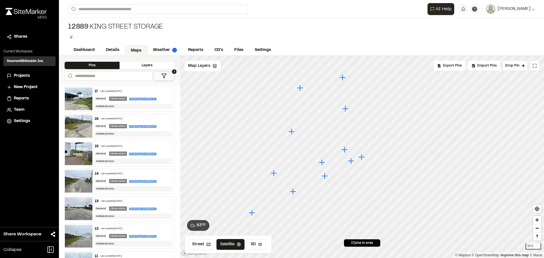
click at [360, 158] on icon "Map marker" at bounding box center [362, 157] width 6 height 6
click at [351, 162] on icon "Map marker" at bounding box center [351, 161] width 6 height 6
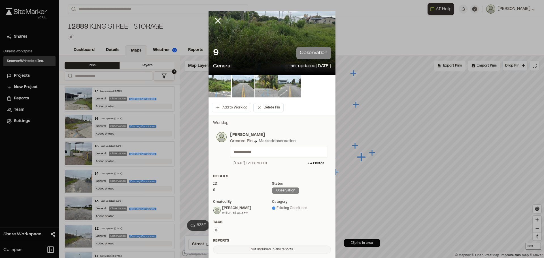
click at [293, 88] on img at bounding box center [289, 86] width 23 height 23
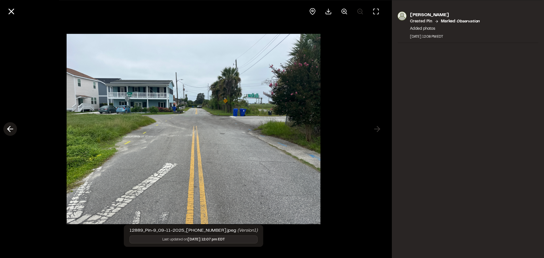
click at [8, 128] on icon at bounding box center [10, 129] width 9 height 10
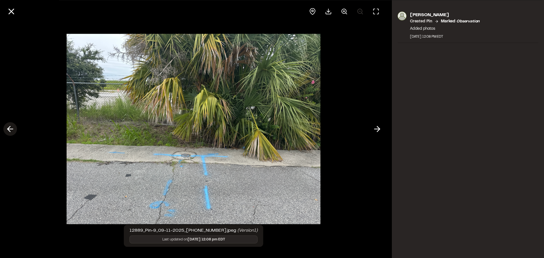
click at [8, 128] on icon at bounding box center [10, 129] width 9 height 10
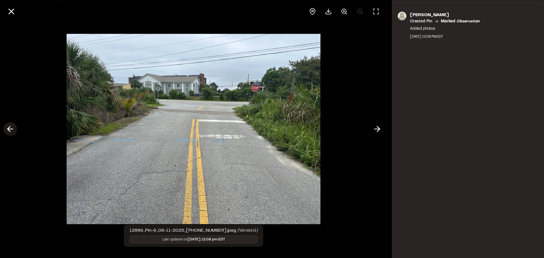
click at [8, 128] on icon at bounding box center [10, 129] width 9 height 10
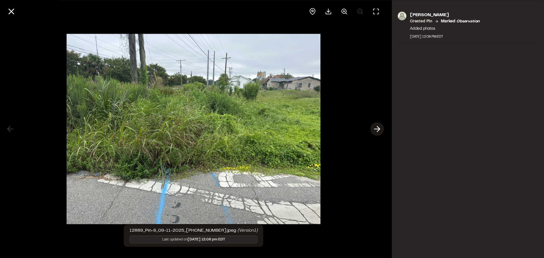
click at [373, 131] on icon at bounding box center [377, 129] width 9 height 10
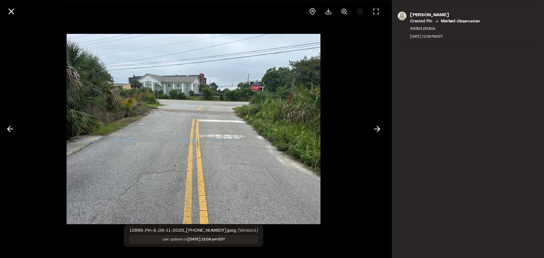
click at [255, 87] on img at bounding box center [194, 129] width 254 height 202
click at [344, 14] on icon at bounding box center [344, 11] width 7 height 7
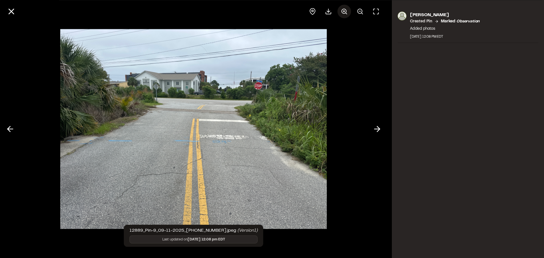
click at [344, 14] on icon at bounding box center [344, 11] width 7 height 7
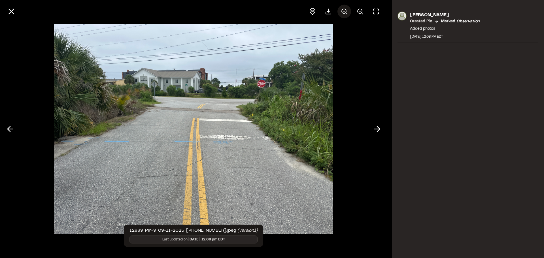
click at [344, 14] on icon at bounding box center [344, 11] width 7 height 7
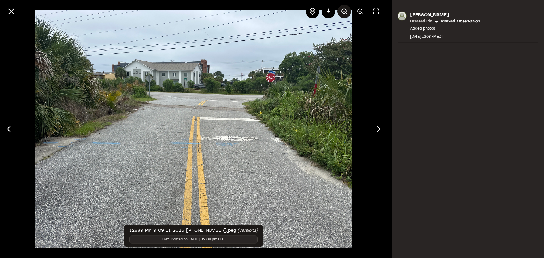
click at [344, 14] on icon at bounding box center [344, 11] width 7 height 7
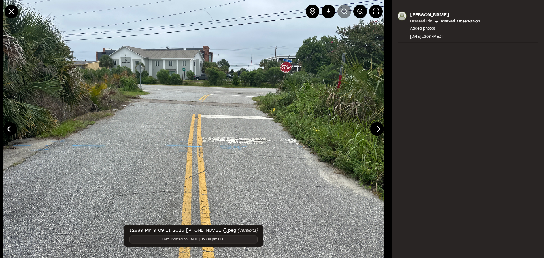
click at [344, 14] on div at bounding box center [344, 12] width 77 height 14
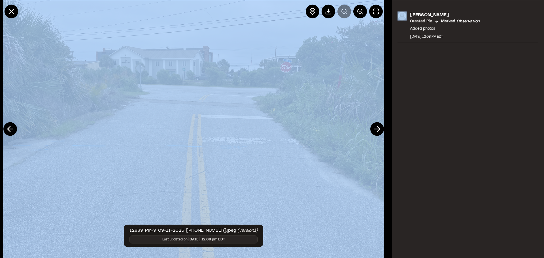
click at [344, 14] on div at bounding box center [344, 12] width 77 height 14
click at [326, 60] on img at bounding box center [193, 129] width 381 height 303
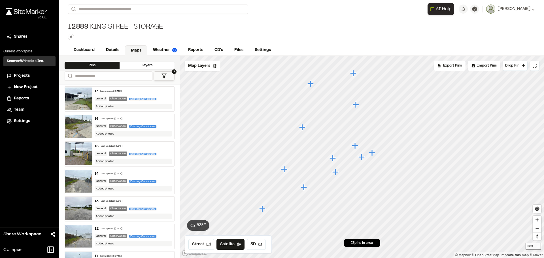
click at [364, 157] on icon "Map marker" at bounding box center [362, 157] width 6 height 6
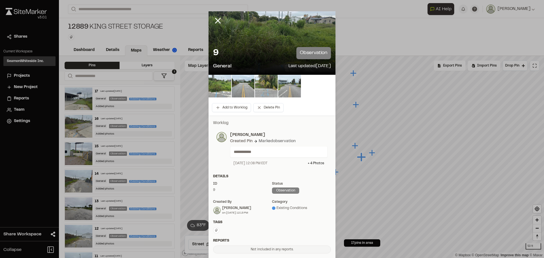
click at [278, 89] on img at bounding box center [289, 86] width 23 height 23
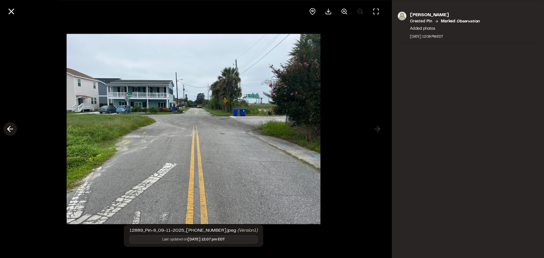
click at [10, 132] on icon at bounding box center [10, 129] width 9 height 10
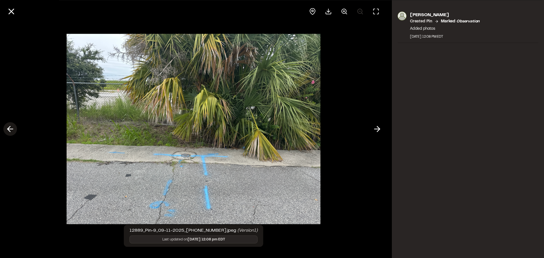
click at [10, 132] on icon at bounding box center [10, 129] width 9 height 10
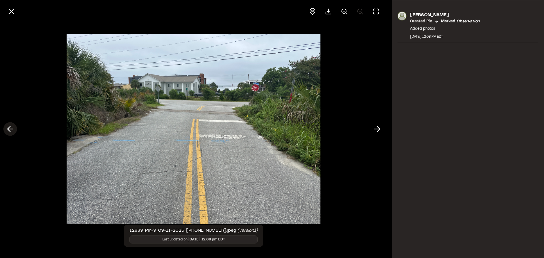
click at [10, 132] on icon at bounding box center [10, 129] width 9 height 10
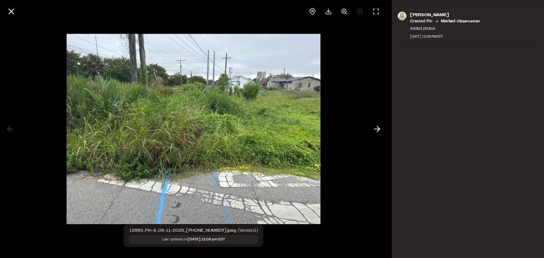
click at [385, 130] on div at bounding box center [193, 129] width 387 height 258
click at [379, 130] on polyline at bounding box center [378, 128] width 3 height 5
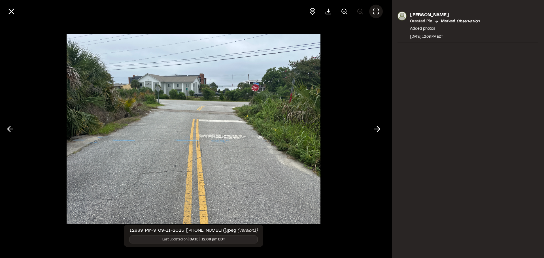
click at [377, 14] on icon at bounding box center [376, 11] width 7 height 7
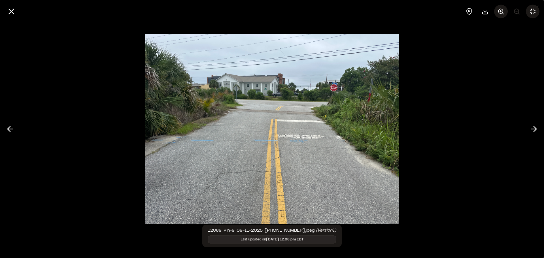
click at [501, 12] on icon at bounding box center [501, 11] width 7 height 7
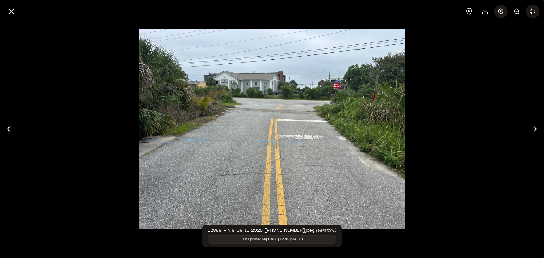
click at [501, 12] on icon at bounding box center [501, 11] width 7 height 7
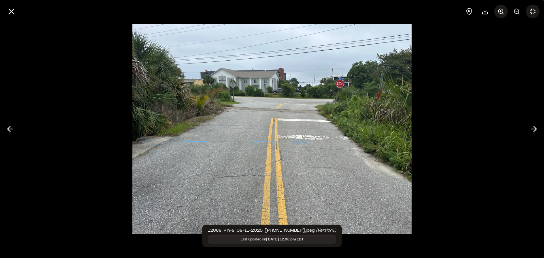
click at [501, 12] on icon at bounding box center [501, 11] width 7 height 7
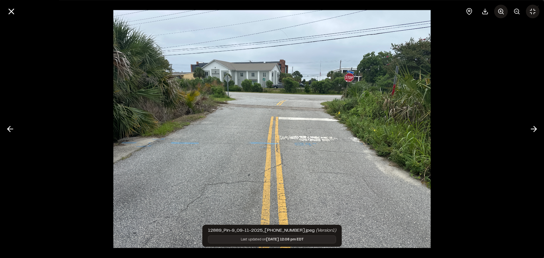
click at [501, 12] on icon at bounding box center [501, 11] width 7 height 7
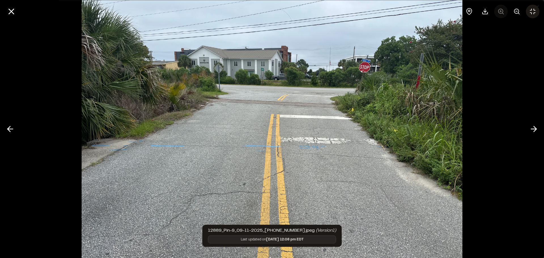
click at [501, 12] on div at bounding box center [501, 12] width 77 height 14
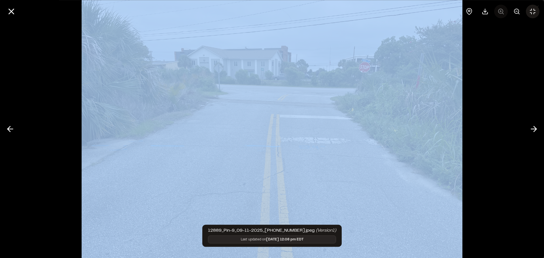
click at [501, 12] on div at bounding box center [501, 12] width 77 height 14
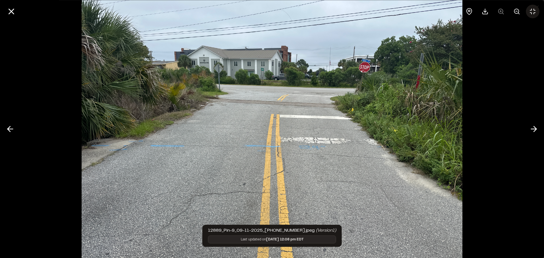
click at [501, 12] on div at bounding box center [501, 12] width 77 height 14
click at [500, 12] on div at bounding box center [501, 12] width 77 height 14
click at [500, 13] on div at bounding box center [501, 12] width 77 height 14
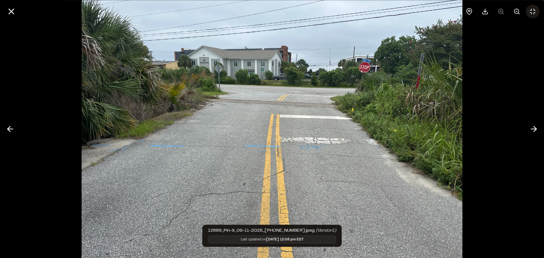
click at [492, 58] on div at bounding box center [272, 129] width 544 height 258
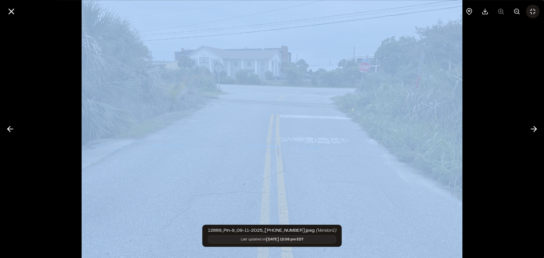
click at [492, 58] on div at bounding box center [272, 129] width 544 height 258
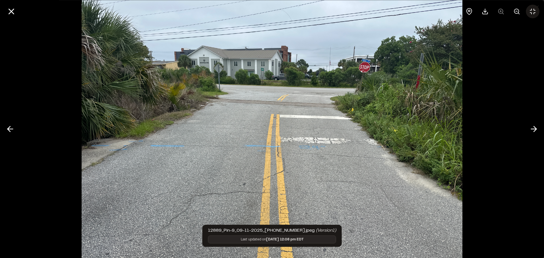
click at [531, 10] on icon at bounding box center [532, 11] width 5 height 5
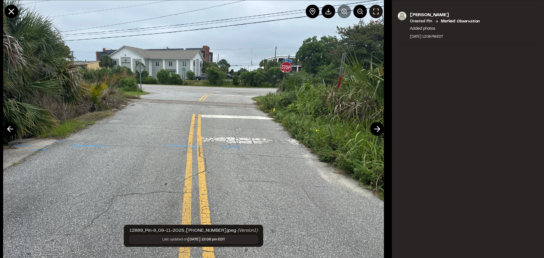
click at [378, 11] on icon at bounding box center [376, 11] width 7 height 7
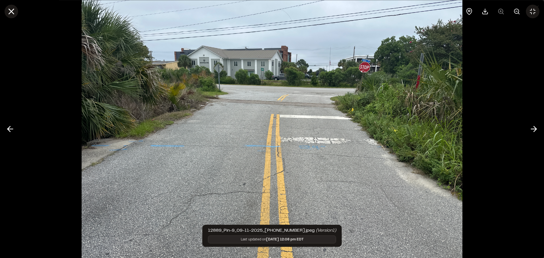
drag, startPoint x: 8, startPoint y: 13, endPoint x: 16, endPoint y: 16, distance: 8.3
click at [8, 13] on icon at bounding box center [12, 12] width 10 height 10
